Goal: Use online tool/utility: Utilize a website feature to perform a specific function

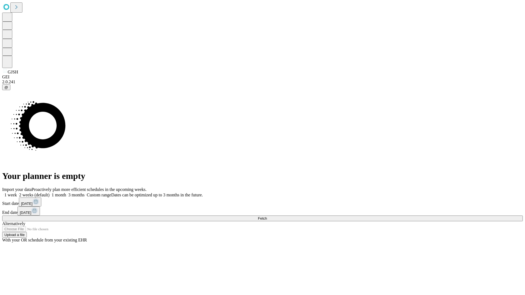
click at [267, 217] on span "Fetch" at bounding box center [262, 219] width 9 height 4
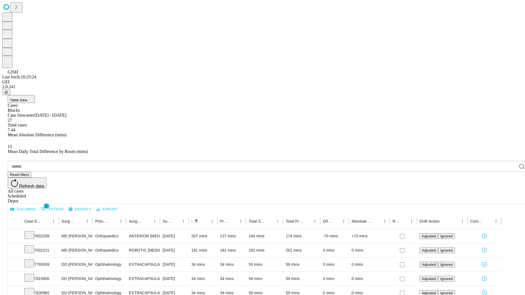
click at [27, 98] on span "Table View" at bounding box center [19, 100] width 18 height 4
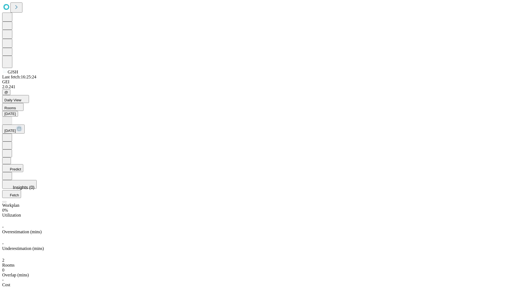
click at [23, 164] on button "Predict" at bounding box center [12, 168] width 21 height 8
